Goal: Task Accomplishment & Management: Use online tool/utility

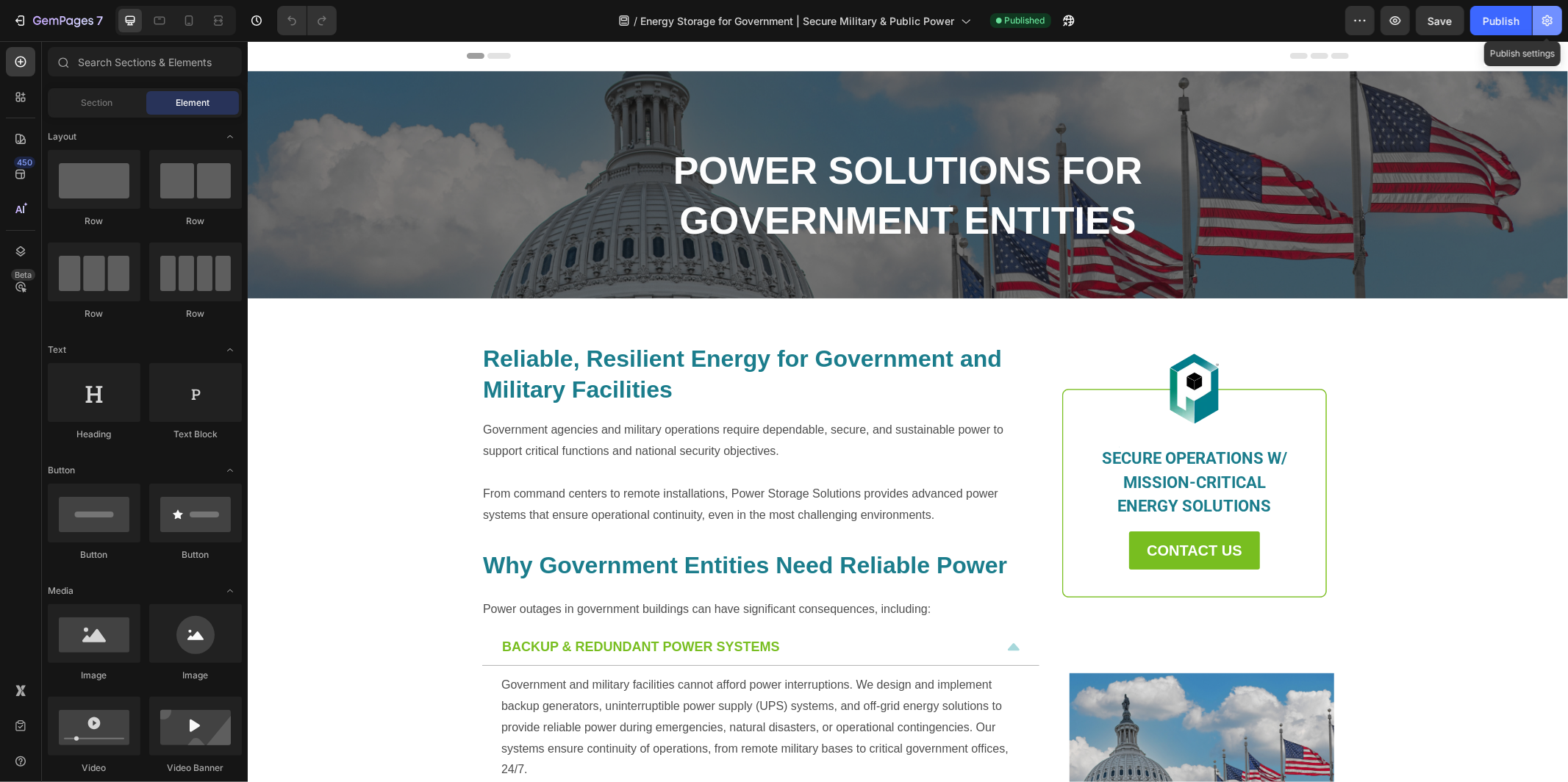
click at [1543, 20] on icon "button" at bounding box center [1547, 20] width 11 height 11
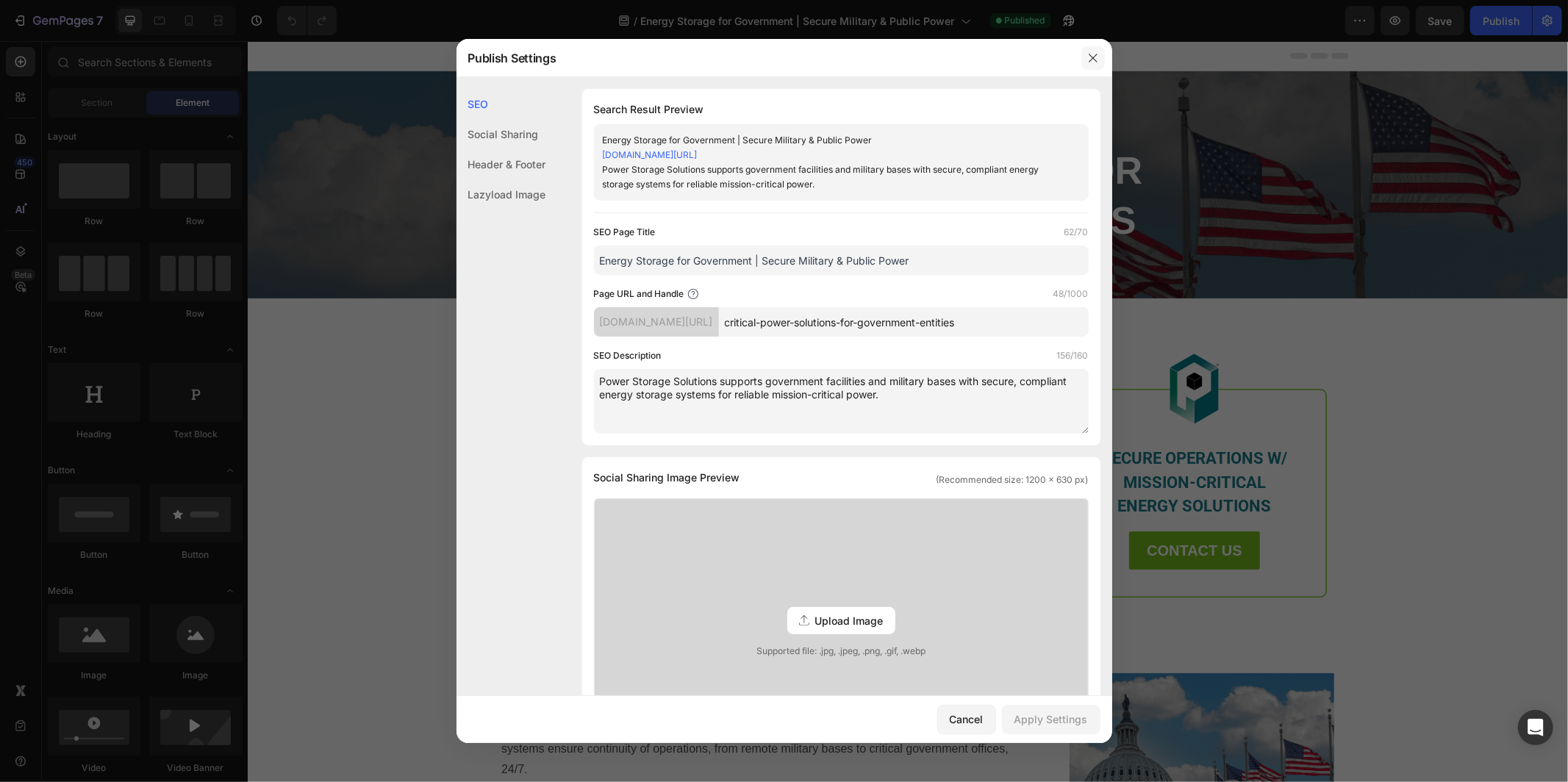
click at [1087, 58] on icon "button" at bounding box center [1093, 58] width 11 height 11
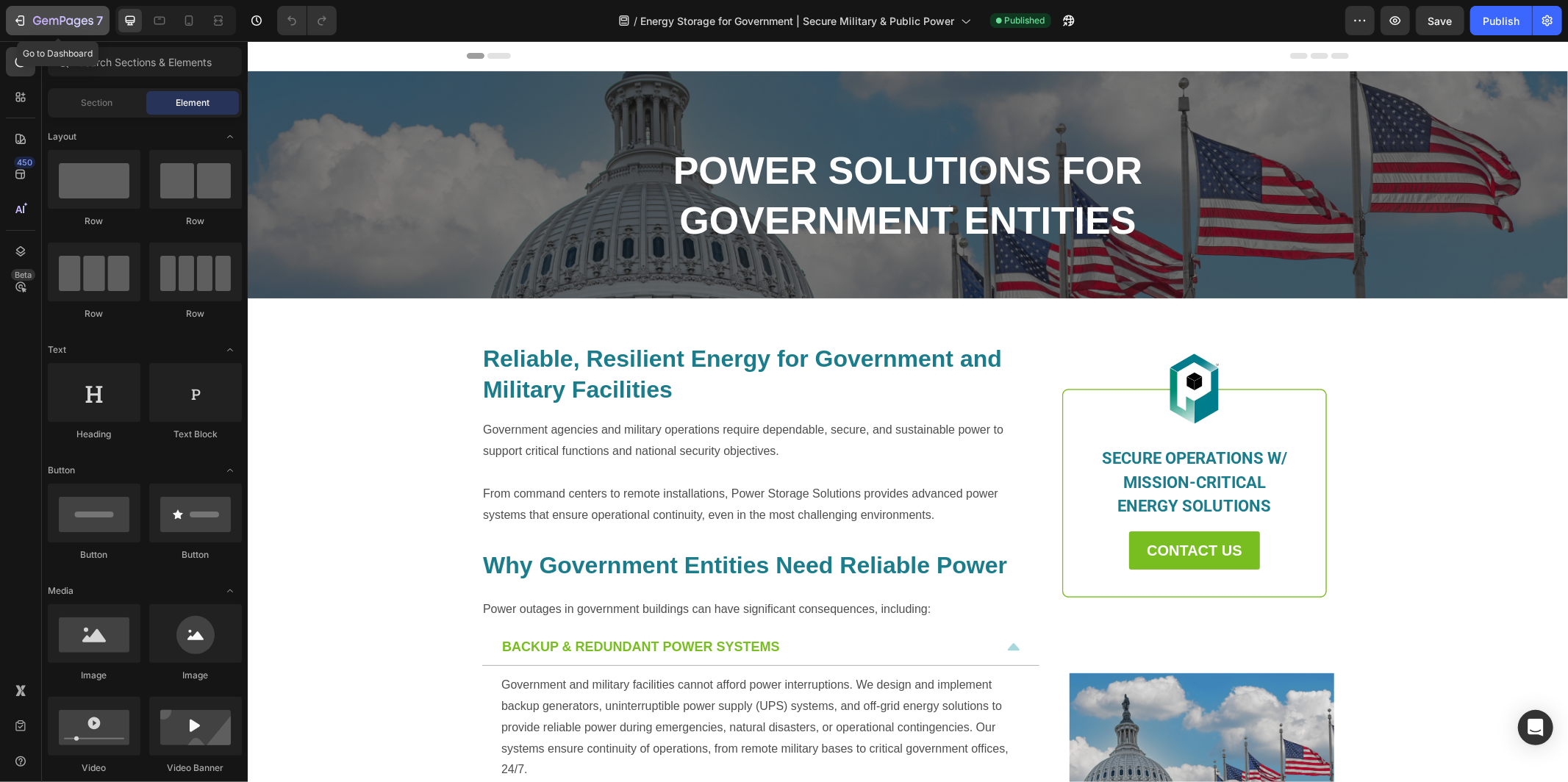
drag, startPoint x: 52, startPoint y: 23, endPoint x: 4, endPoint y: 94, distance: 85.7
click at [52, 23] on icon "button" at bounding box center [63, 21] width 61 height 12
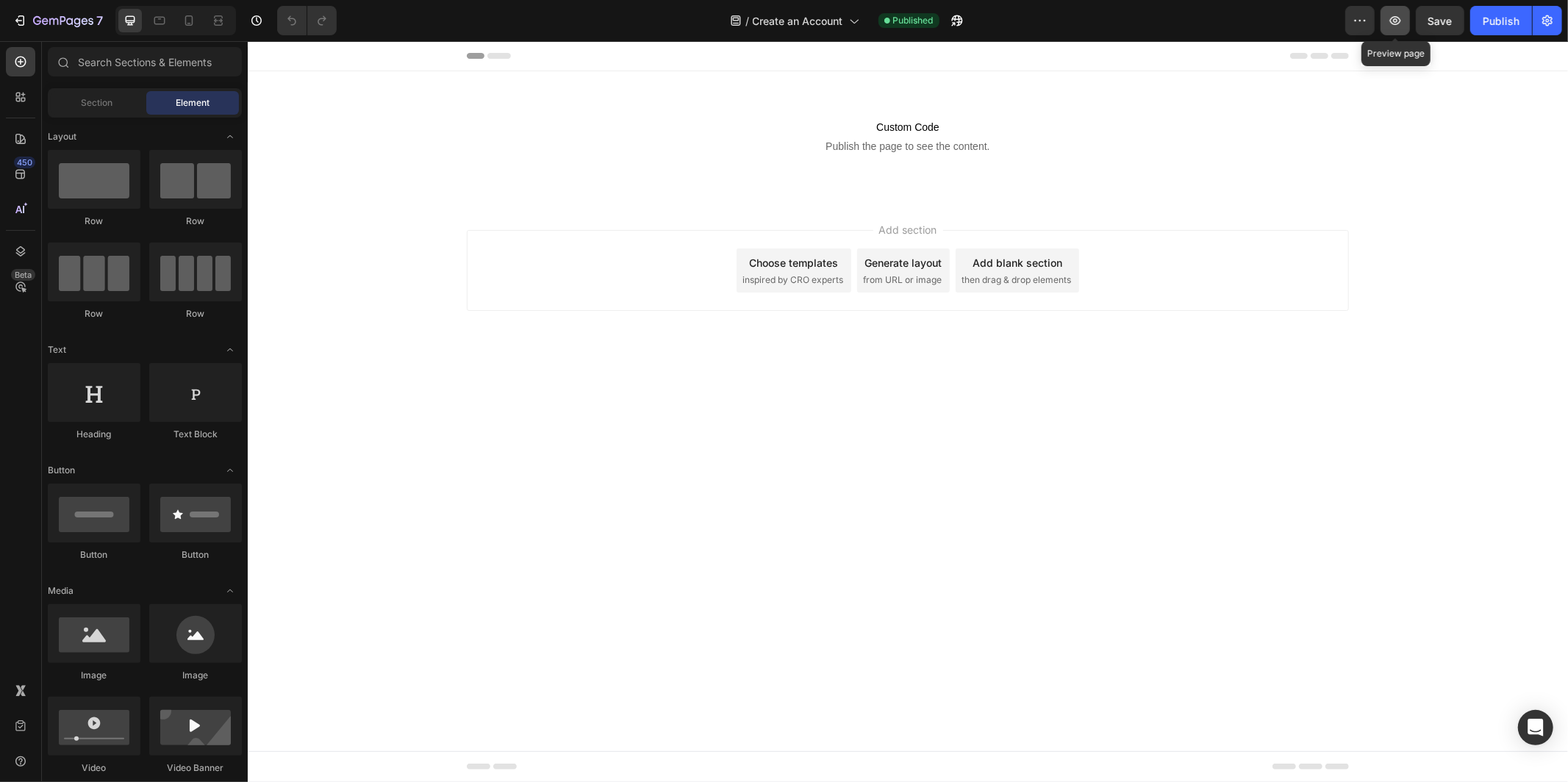
click at [1399, 22] on icon "button" at bounding box center [1395, 20] width 15 height 15
click at [83, 16] on icon "button" at bounding box center [63, 21] width 61 height 12
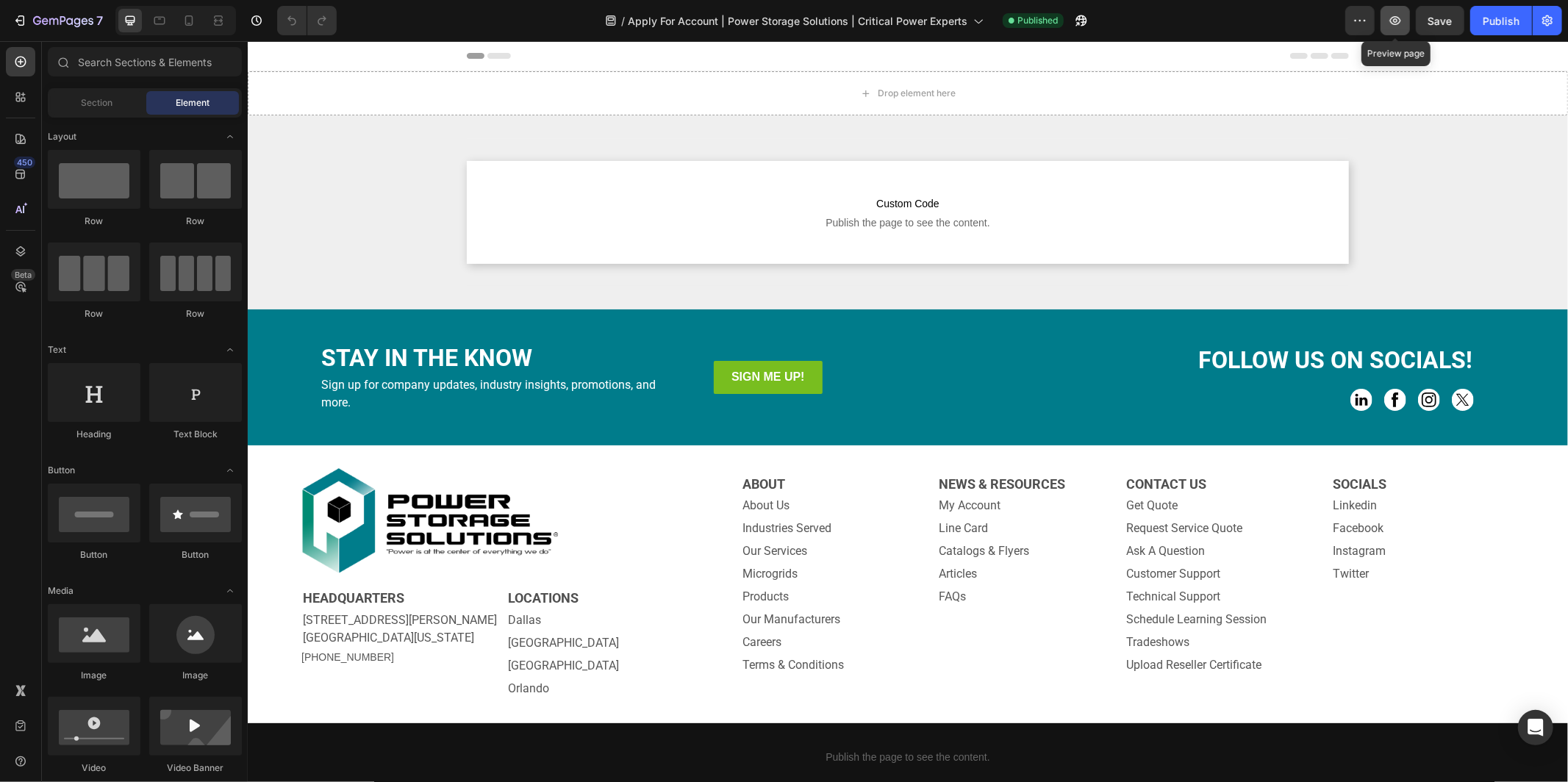
click at [1387, 20] on icon "button" at bounding box center [1395, 20] width 15 height 15
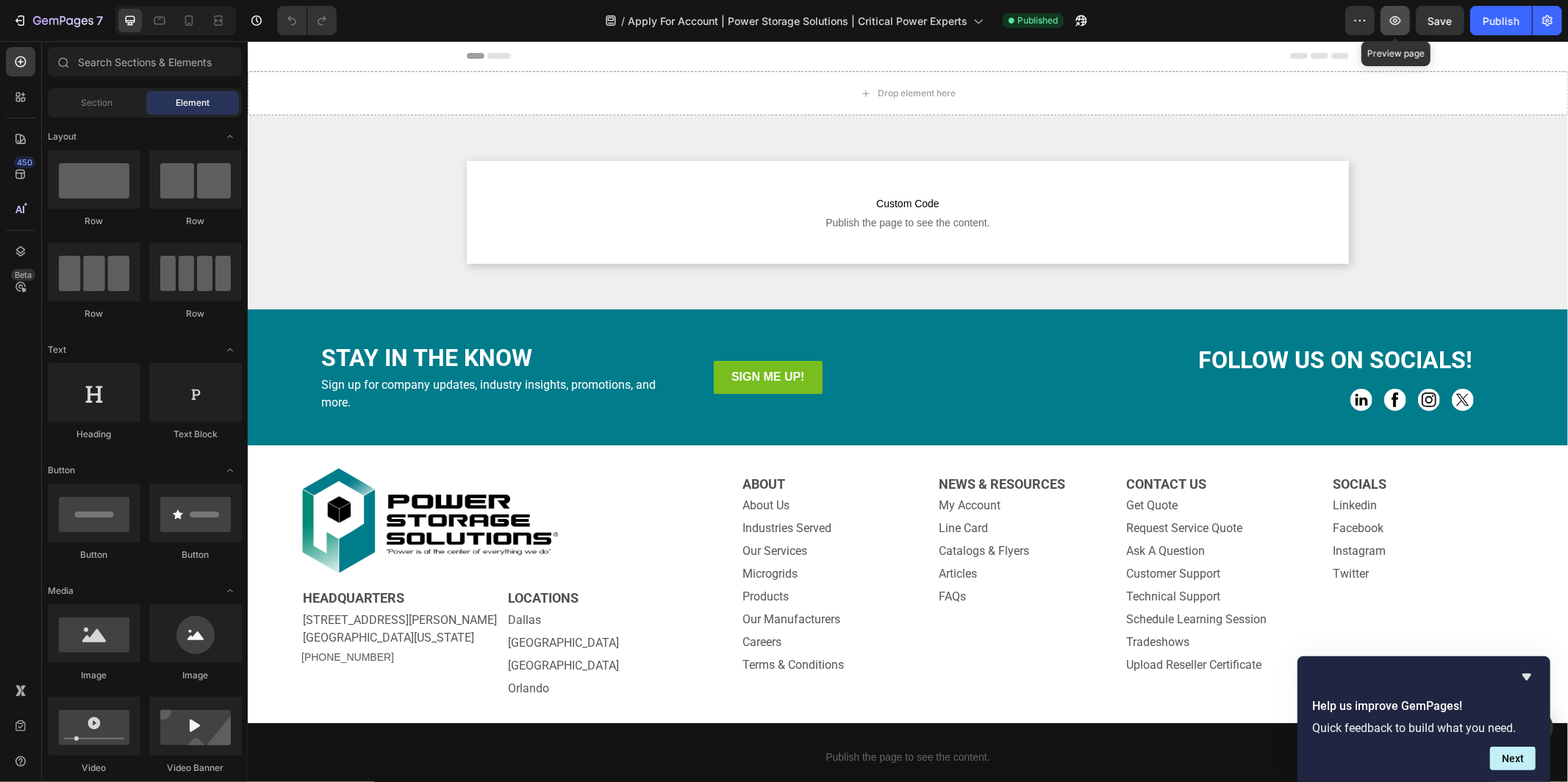
click at [1400, 26] on icon "button" at bounding box center [1395, 20] width 15 height 15
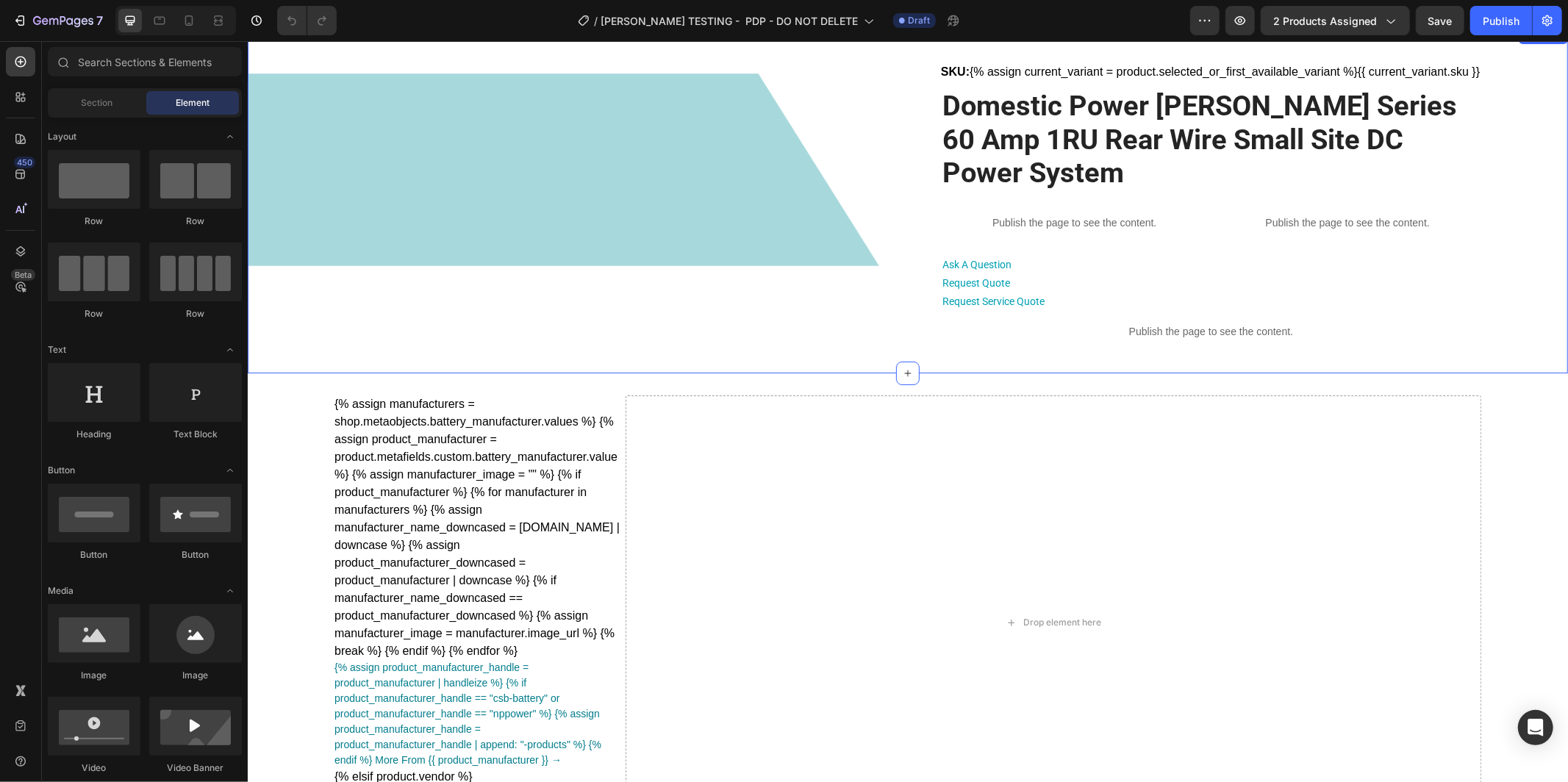
scroll to position [33, 0]
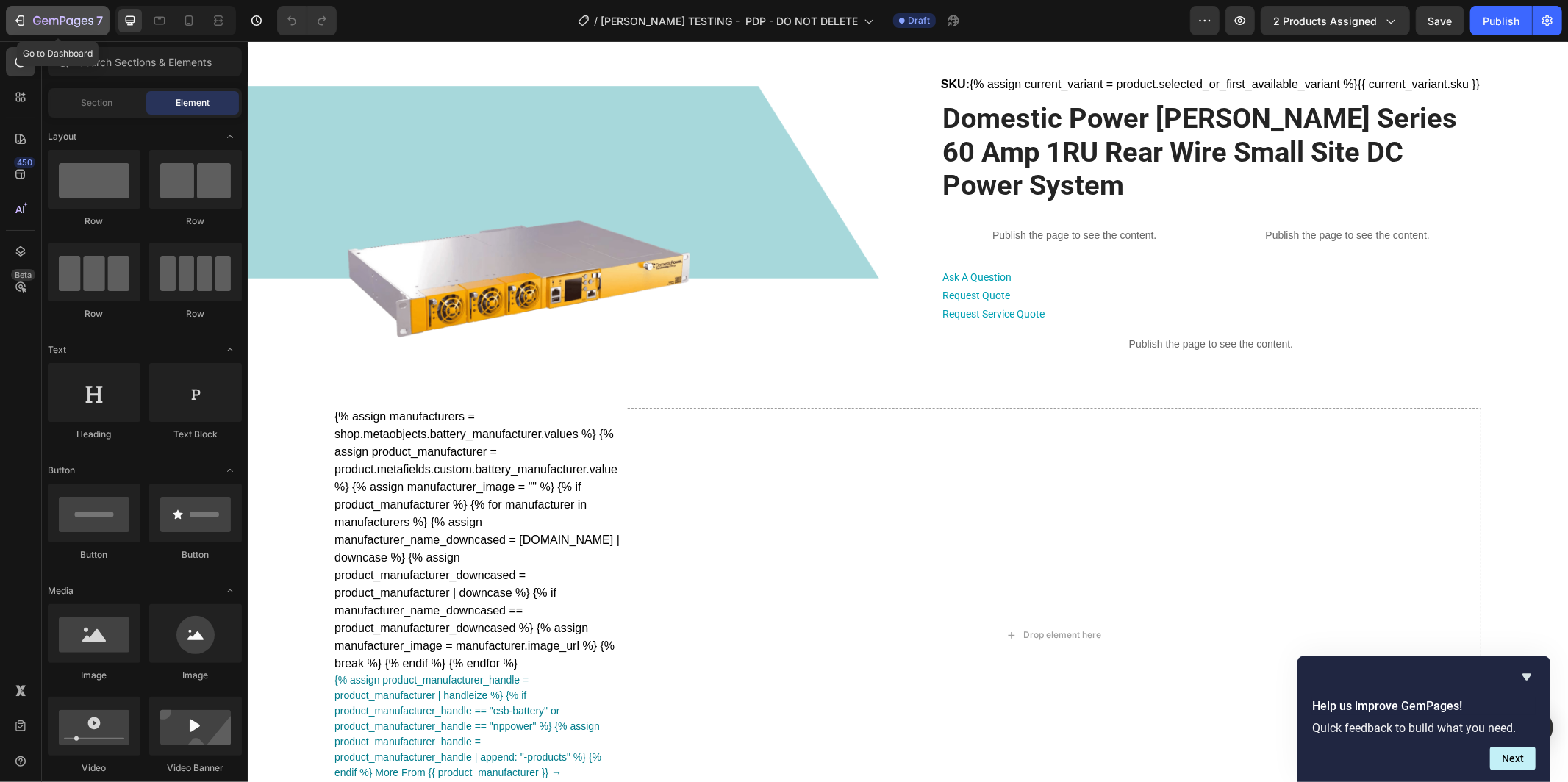
click at [64, 22] on icon "button" at bounding box center [63, 21] width 61 height 12
